Goal: Information Seeking & Learning: Understand process/instructions

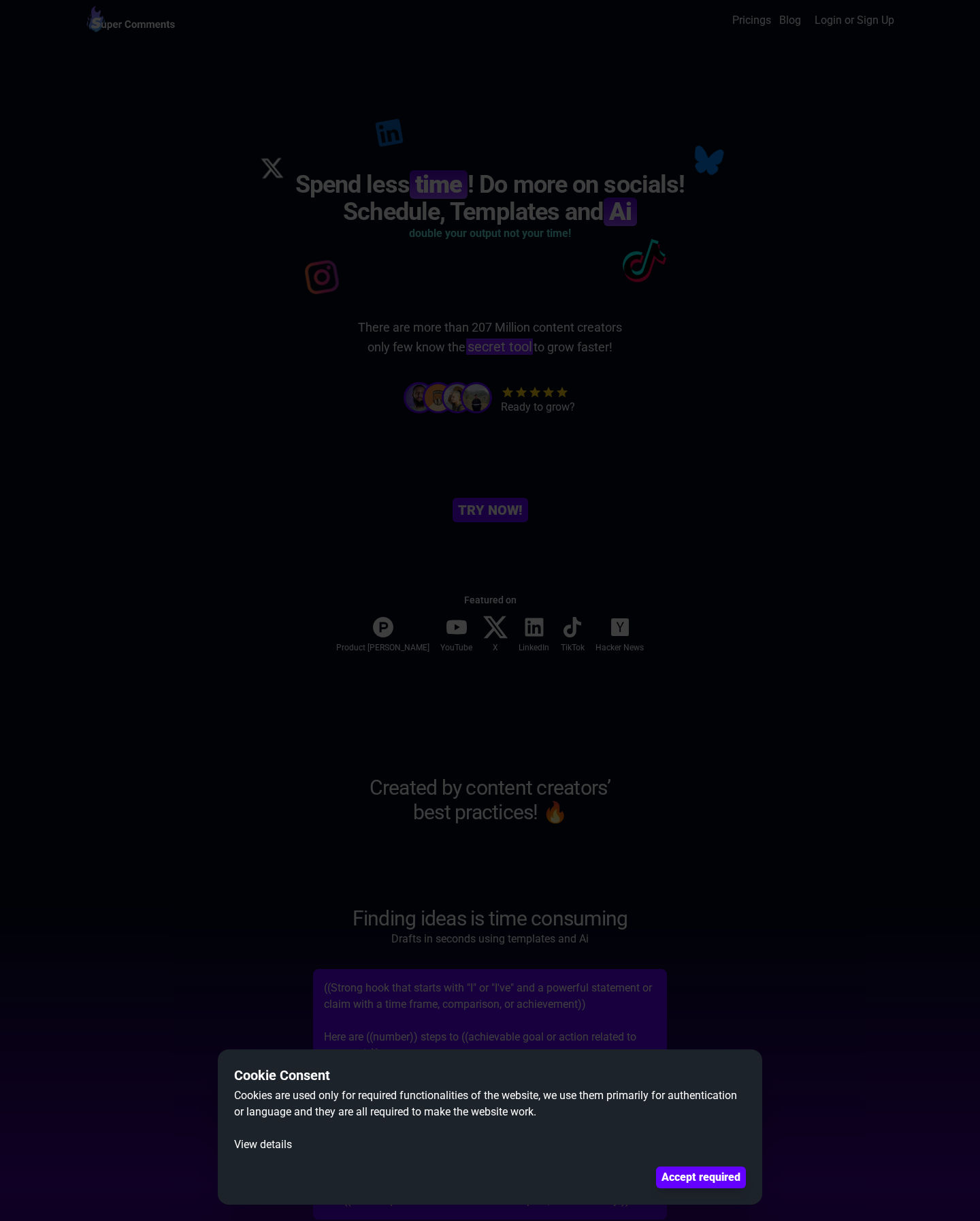
scroll to position [4794, 0]
